Goal: Information Seeking & Learning: Check status

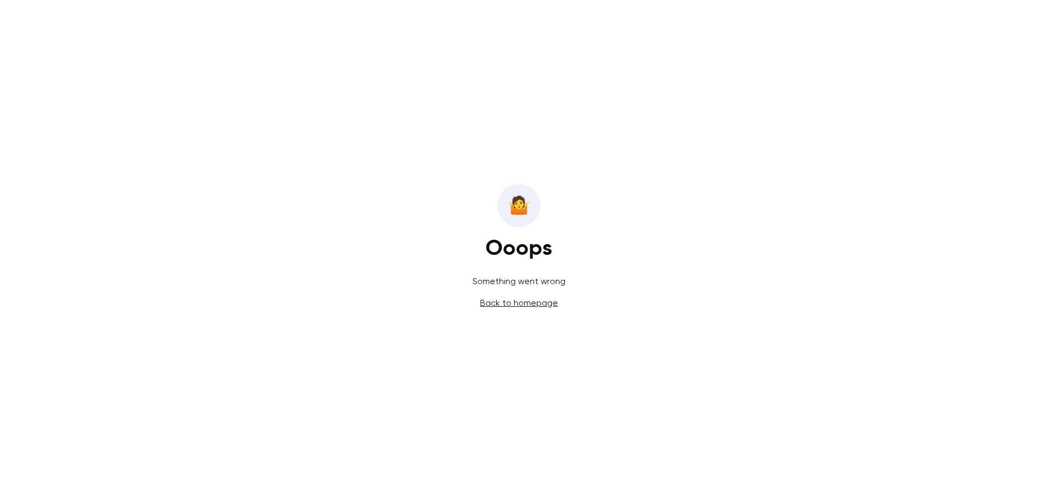
click at [526, 200] on span "🤷️" at bounding box center [519, 206] width 22 height 26
click at [514, 305] on link "Back to homepage" at bounding box center [519, 302] width 78 height 10
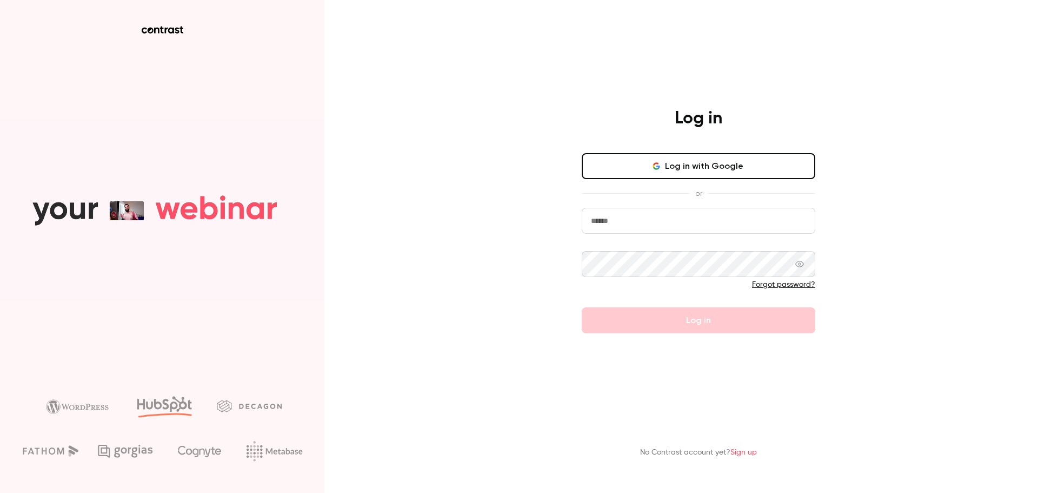
type input "**********"
drag, startPoint x: 689, startPoint y: 306, endPoint x: 691, endPoint y: 312, distance: 6.2
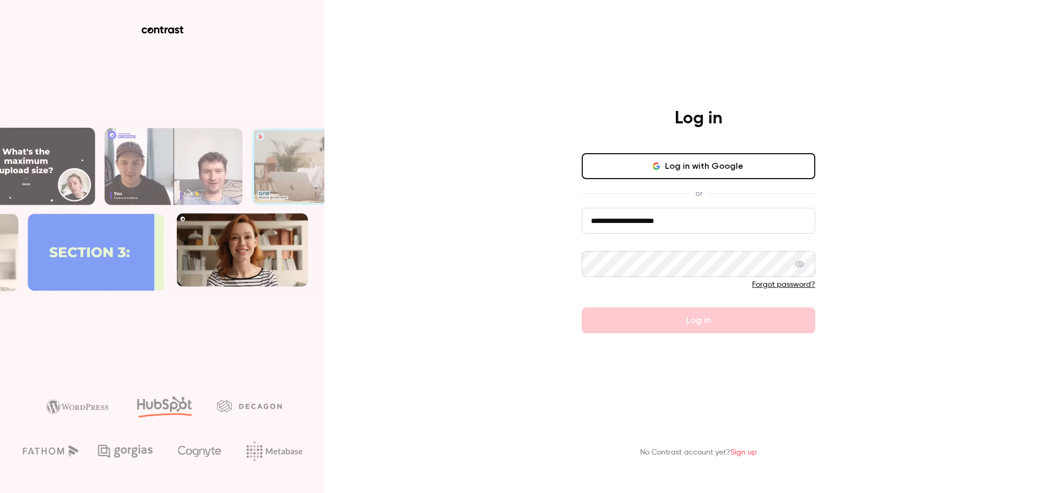
click at [689, 308] on form "**********" at bounding box center [699, 270] width 234 height 125
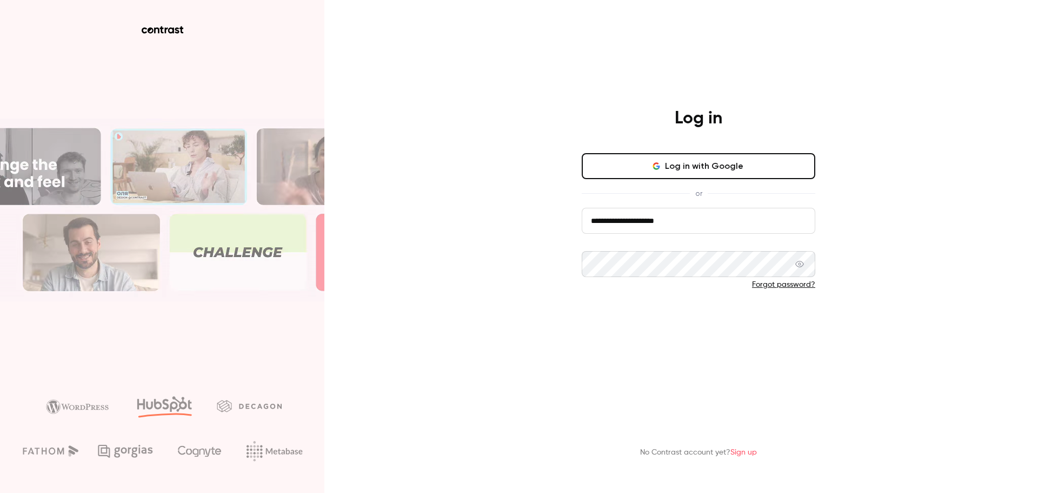
click at [688, 316] on button "Log in" at bounding box center [699, 320] width 234 height 26
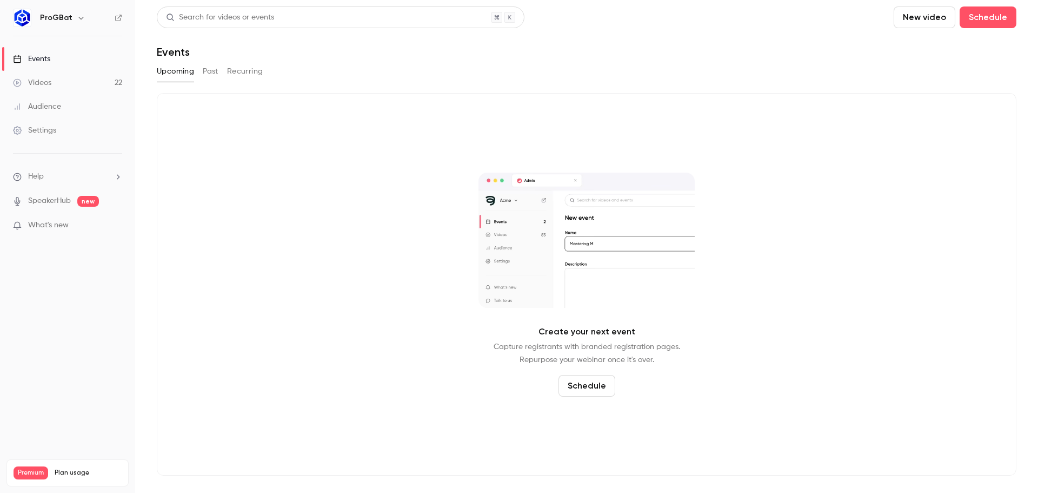
click at [88, 21] on div "ProGBat" at bounding box center [73, 17] width 66 height 13
click at [81, 21] on icon "button" at bounding box center [81, 18] width 9 height 9
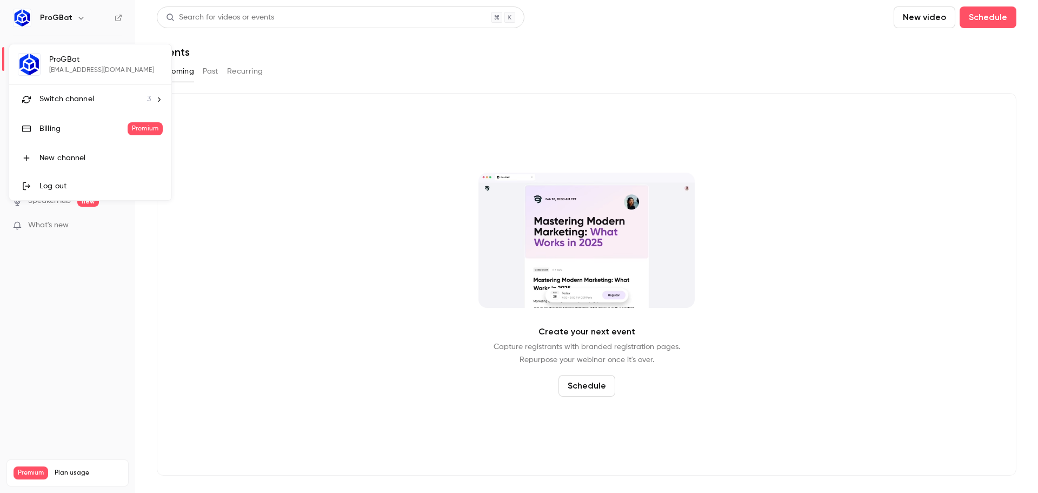
click at [97, 71] on div "ProGBat rania.majri@progbat.com Switch channel 3 Billing Premium New channel Lo…" at bounding box center [90, 122] width 162 height 156
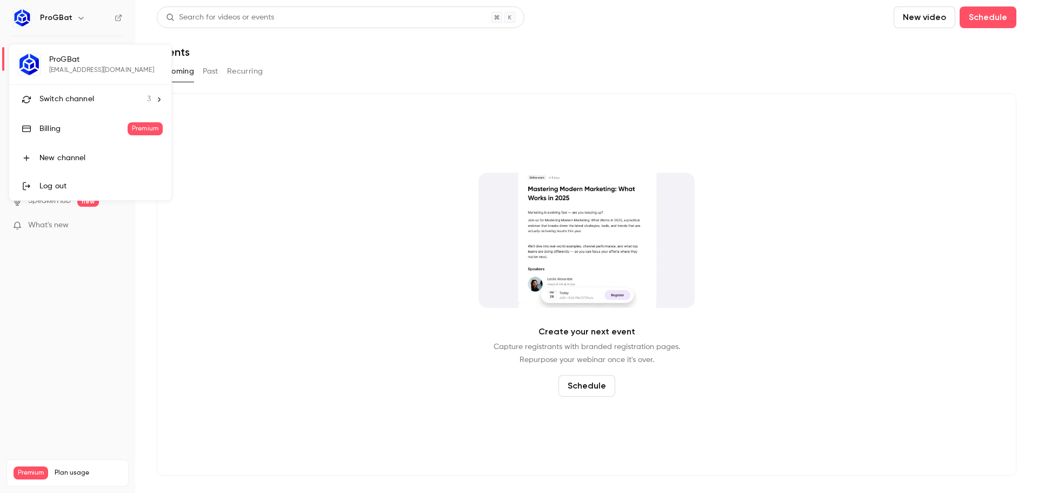
click at [158, 96] on icon at bounding box center [159, 100] width 8 height 8
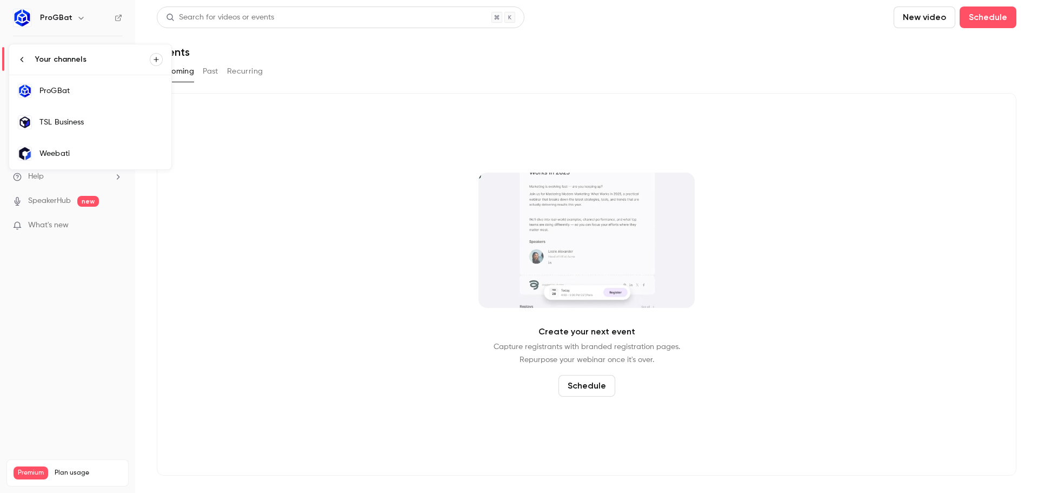
click at [88, 129] on link "TSL Business" at bounding box center [90, 122] width 162 height 31
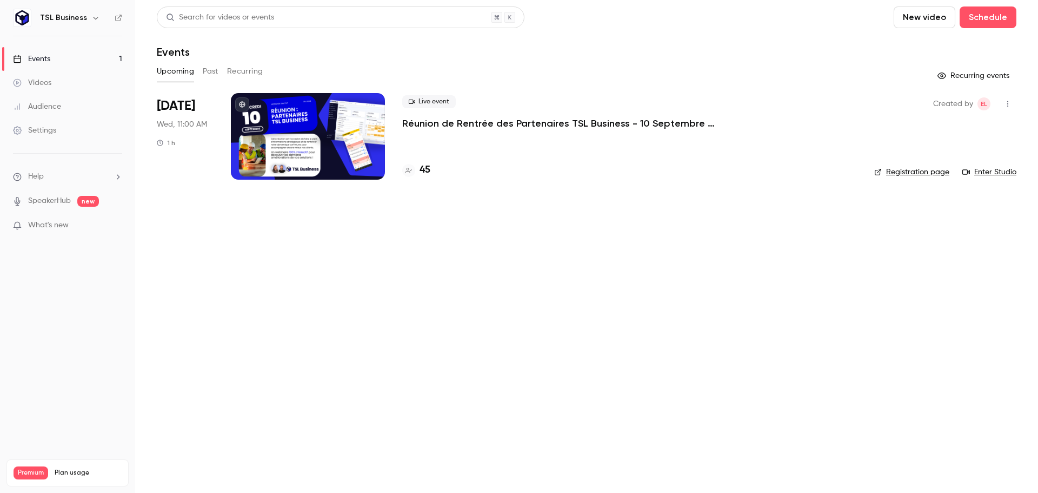
click at [422, 168] on h4 "45" at bounding box center [425, 170] width 11 height 15
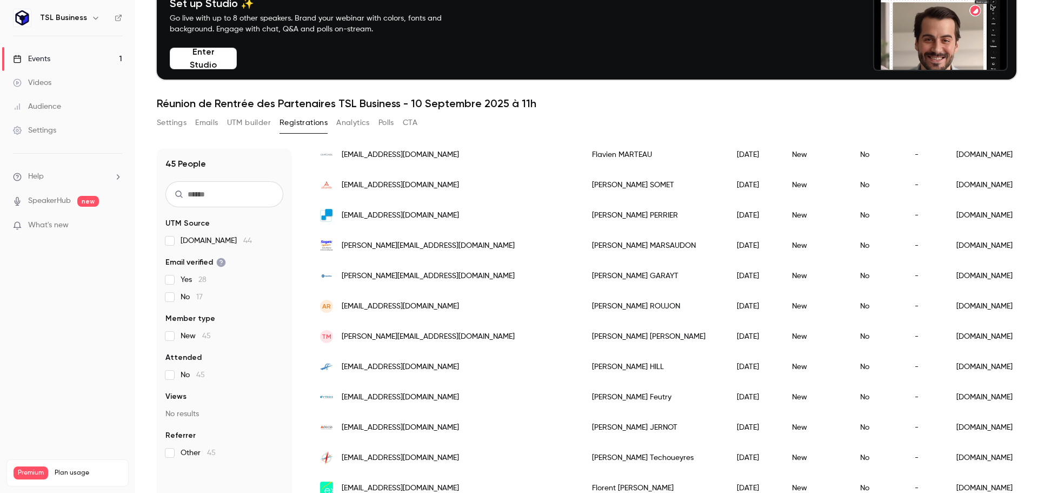
scroll to position [106, 0]
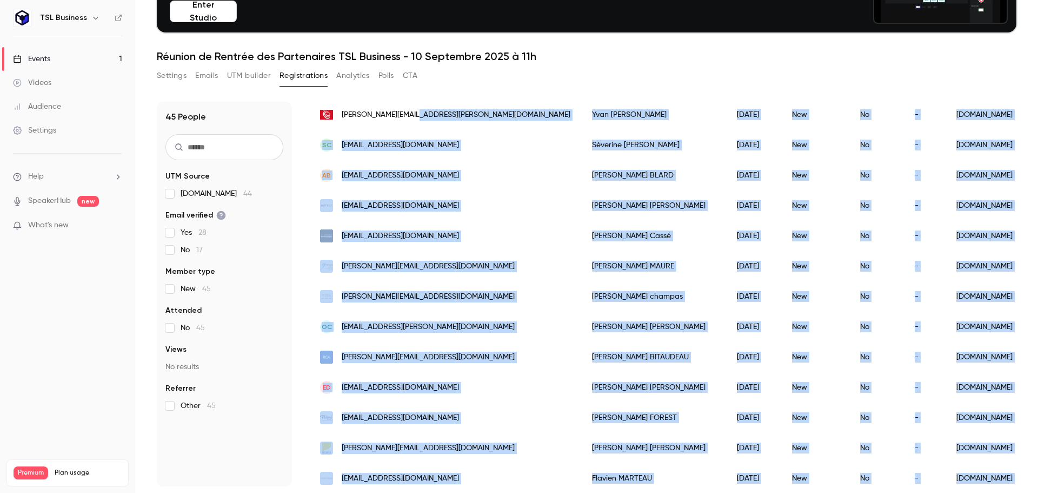
drag, startPoint x: 889, startPoint y: 462, endPoint x: 444, endPoint y: 128, distance: 555.8
click at [444, 128] on div "Email Name Join date Member type Attended Views UTM source UTM medium UTM campa…" at bounding box center [833, 160] width 1049 height 1391
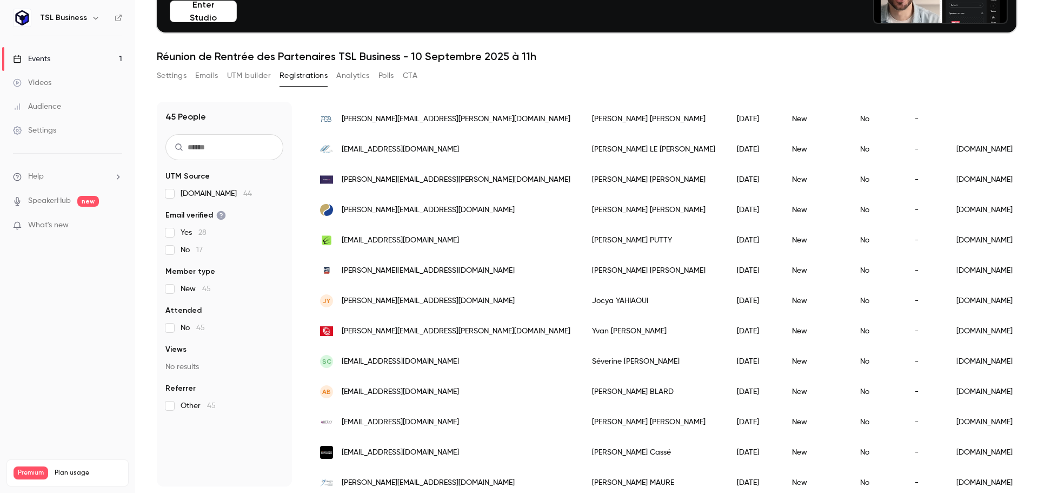
click at [444, 128] on div "Email Name Join date Member type Attended Views UTM source UTM medium UTM campa…" at bounding box center [833, 377] width 1049 height 1391
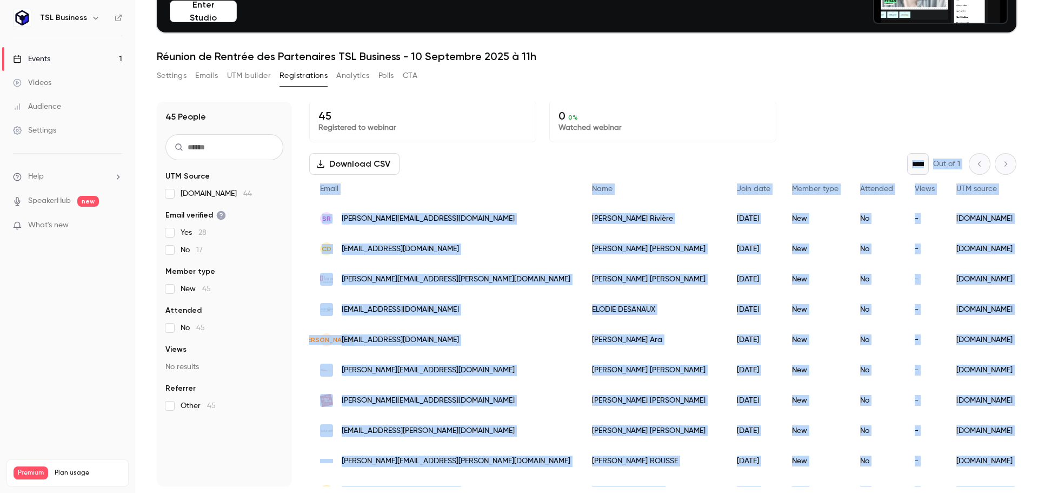
scroll to position [0, 0]
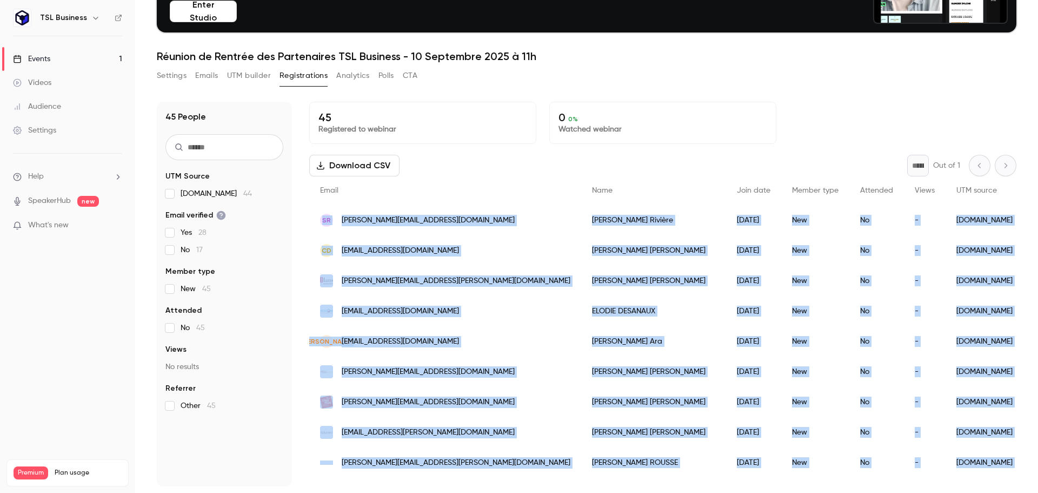
drag, startPoint x: 897, startPoint y: 465, endPoint x: 321, endPoint y: 221, distance: 625.1
copy div "SR s.riviere@vitry-ec.fr Simon Rivière 2025/09/03 New No - chatgpt.com CD cd@ac…"
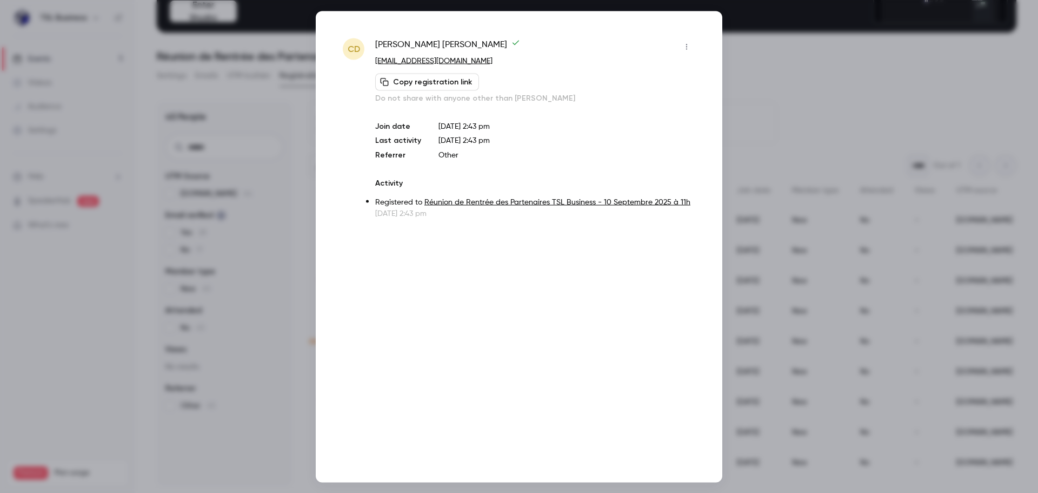
click at [781, 66] on div at bounding box center [519, 246] width 1038 height 493
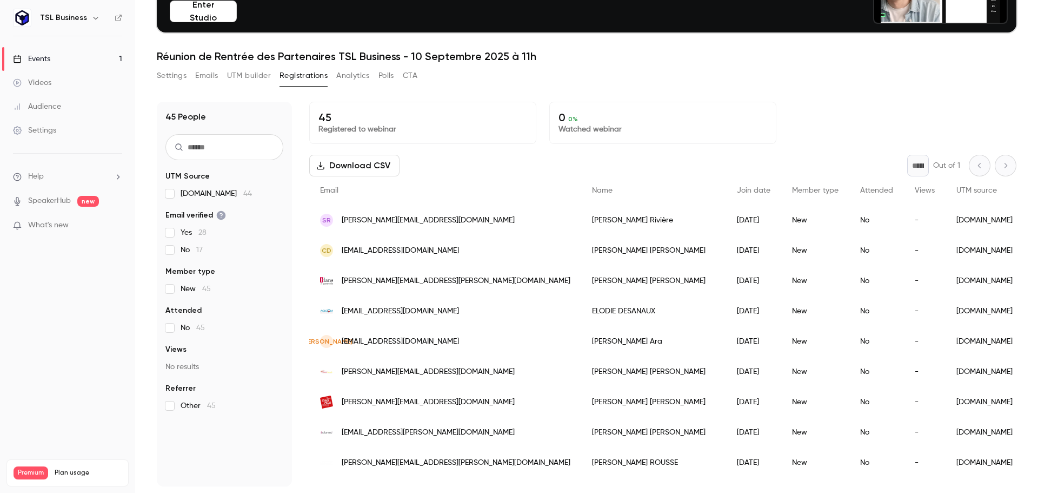
click at [768, 117] on div "45 Registered to webinar 0 0 % Watched webinar" at bounding box center [662, 123] width 707 height 42
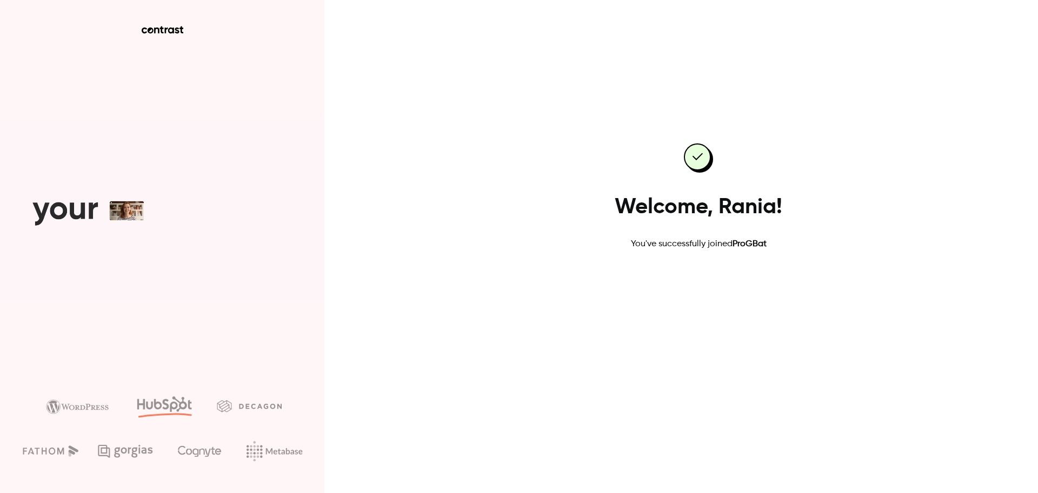
click at [706, 289] on link "Go to dashboard" at bounding box center [699, 285] width 92 height 26
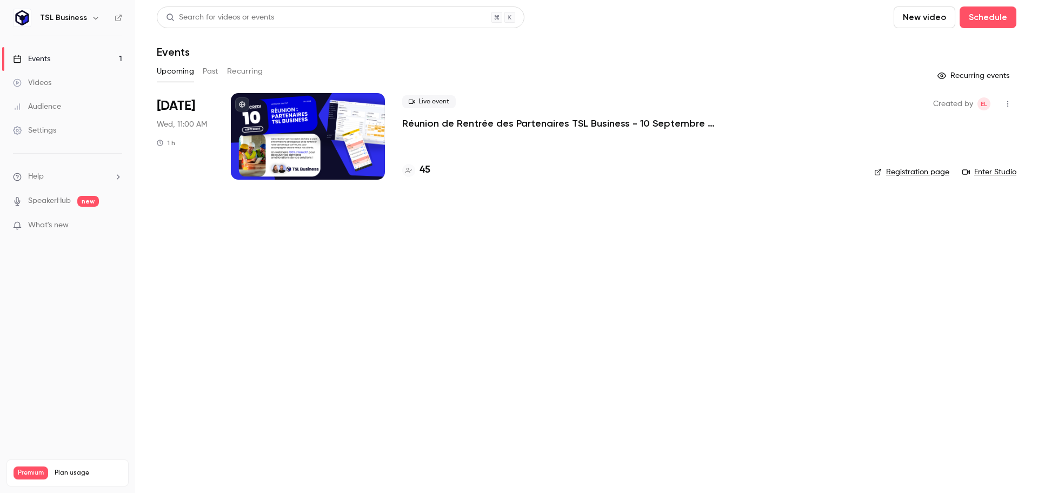
click at [107, 57] on link "Events 1" at bounding box center [67, 59] width 135 height 24
click at [423, 170] on h4 "45" at bounding box center [425, 170] width 11 height 15
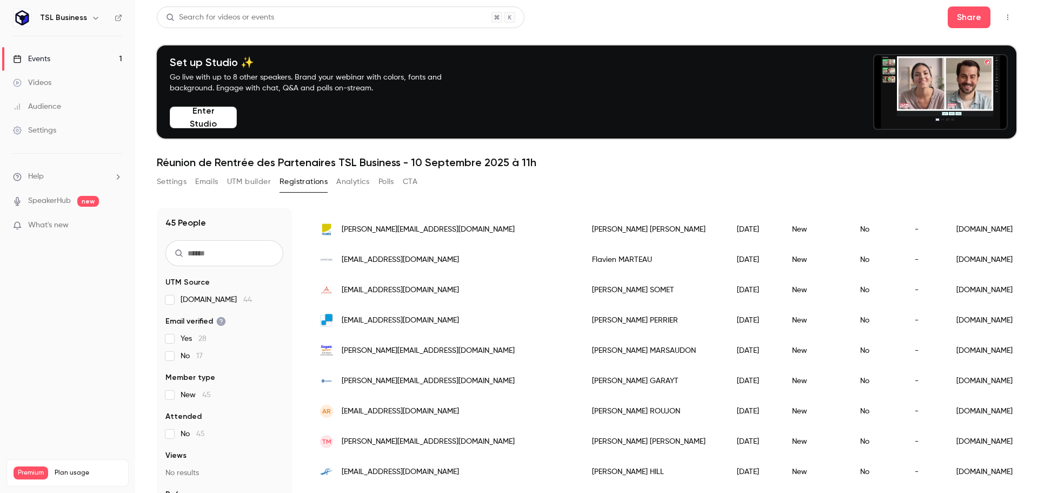
scroll to position [1090, 0]
